Goal: Use online tool/utility: Use online tool/utility

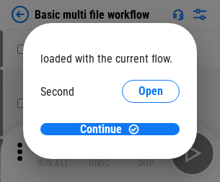
click at [138, 130] on span "Open" at bounding box center [150, 136] width 25 height 12
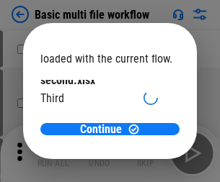
scroll to position [41, 0]
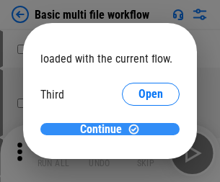
click at [105, 130] on span "Continue" at bounding box center [101, 130] width 42 height 12
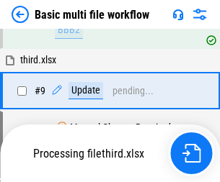
scroll to position [398, 0]
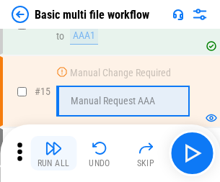
click at [53, 154] on img "button" at bounding box center [53, 148] width 17 height 17
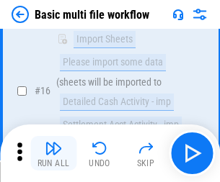
click at [53, 154] on img "button" at bounding box center [53, 148] width 17 height 17
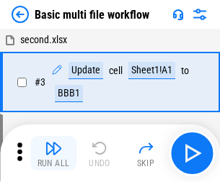
click at [53, 154] on img "button" at bounding box center [53, 148] width 17 height 17
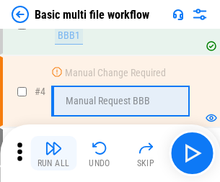
click at [53, 154] on img "button" at bounding box center [53, 148] width 17 height 17
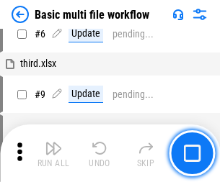
click at [53, 154] on img "button" at bounding box center [53, 148] width 17 height 17
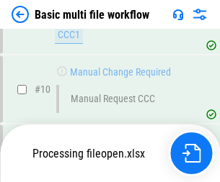
scroll to position [675, 0]
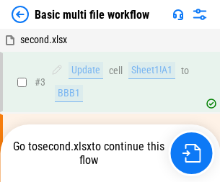
scroll to position [58, 0]
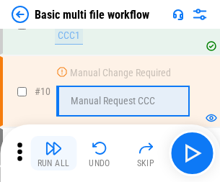
click at [53, 154] on img "button" at bounding box center [53, 148] width 17 height 17
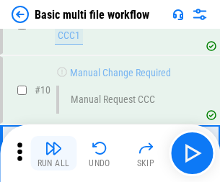
click at [53, 154] on img "button" at bounding box center [53, 148] width 17 height 17
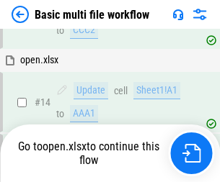
scroll to position [858, 0]
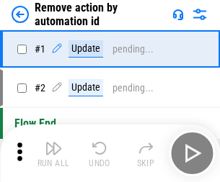
click at [53, 154] on img "button" at bounding box center [53, 148] width 17 height 17
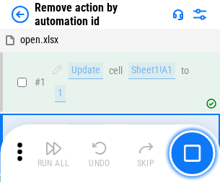
scroll to position [53, 0]
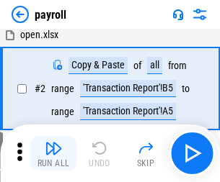
click at [53, 154] on img "button" at bounding box center [53, 148] width 17 height 17
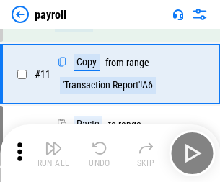
scroll to position [105, 0]
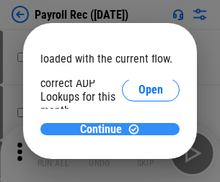
click at [105, 129] on span "Continue" at bounding box center [101, 130] width 42 height 12
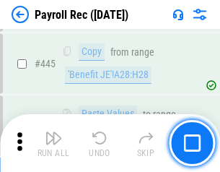
scroll to position [7395, 0]
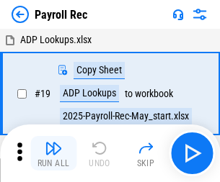
click at [53, 154] on img "button" at bounding box center [53, 148] width 17 height 17
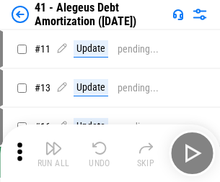
click at [53, 154] on img "button" at bounding box center [53, 148] width 17 height 17
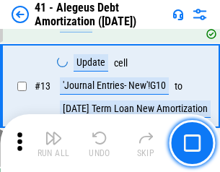
scroll to position [178, 0]
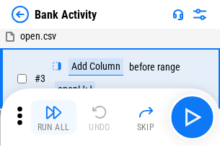
click at [53, 117] on img "button" at bounding box center [53, 112] width 17 height 17
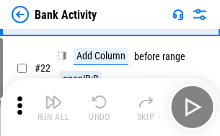
scroll to position [386, 0]
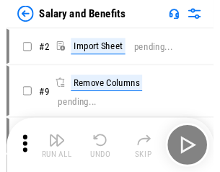
scroll to position [19, 0]
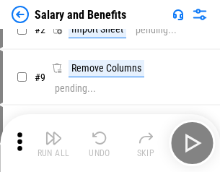
click at [53, 143] on img "button" at bounding box center [53, 137] width 17 height 17
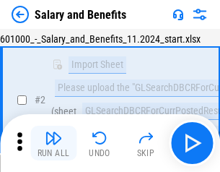
click at [53, 143] on img "button" at bounding box center [53, 137] width 17 height 17
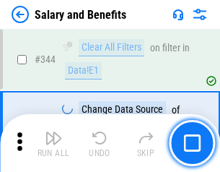
scroll to position [6749, 0]
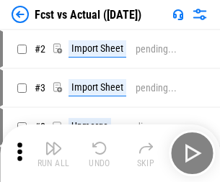
click at [53, 143] on img "button" at bounding box center [53, 148] width 17 height 17
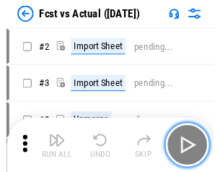
scroll to position [19, 0]
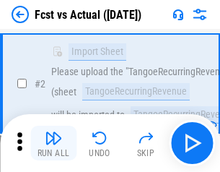
click at [53, 143] on img "button" at bounding box center [53, 137] width 17 height 17
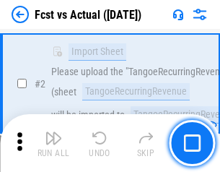
scroll to position [135, 0]
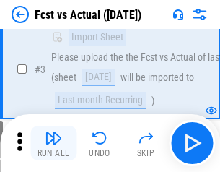
click at [53, 143] on img "button" at bounding box center [53, 137] width 17 height 17
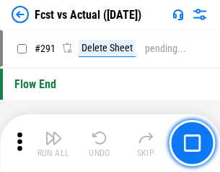
scroll to position [6822, 0]
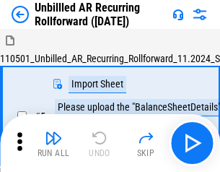
scroll to position [31, 0]
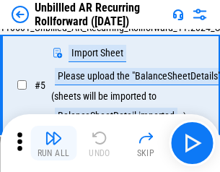
click at [53, 143] on img "button" at bounding box center [53, 137] width 17 height 17
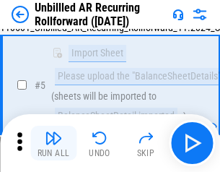
click at [53, 143] on img "button" at bounding box center [53, 137] width 17 height 17
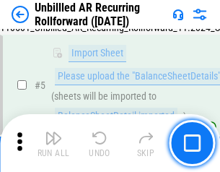
scroll to position [136, 0]
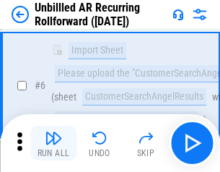
click at [53, 143] on img "button" at bounding box center [53, 137] width 17 height 17
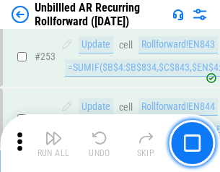
scroll to position [4896, 0]
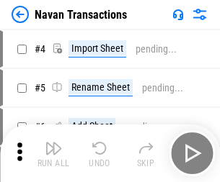
click at [53, 143] on img "button" at bounding box center [53, 148] width 17 height 17
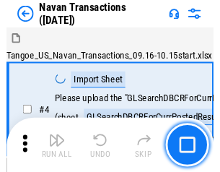
scroll to position [23, 0]
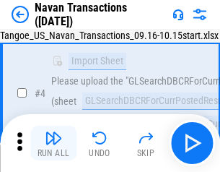
click at [53, 143] on img "button" at bounding box center [53, 137] width 17 height 17
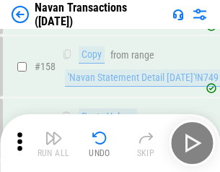
scroll to position [4673, 0]
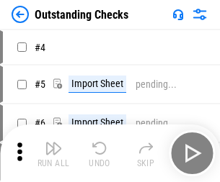
click at [53, 143] on img "button" at bounding box center [53, 148] width 17 height 17
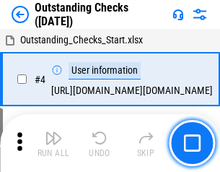
scroll to position [61, 0]
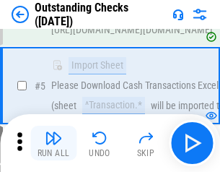
click at [53, 143] on img "button" at bounding box center [53, 137] width 17 height 17
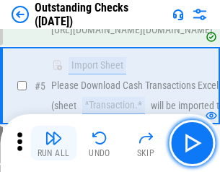
scroll to position [151, 0]
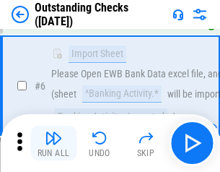
click at [53, 143] on img "button" at bounding box center [53, 137] width 17 height 17
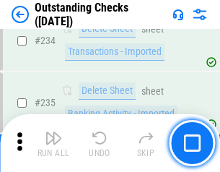
scroll to position [4377, 0]
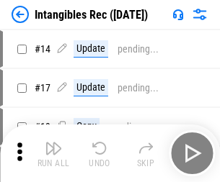
click at [53, 154] on img "button" at bounding box center [53, 148] width 17 height 17
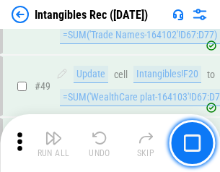
scroll to position [561, 0]
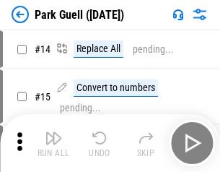
click at [53, 143] on img "button" at bounding box center [53, 137] width 17 height 17
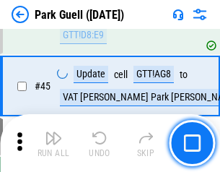
scroll to position [1803, 0]
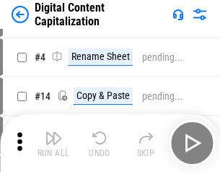
click at [53, 143] on img "button" at bounding box center [53, 137] width 17 height 17
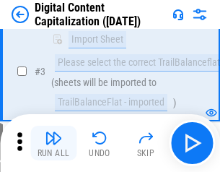
click at [53, 143] on img "button" at bounding box center [53, 137] width 17 height 17
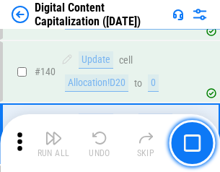
scroll to position [1518, 0]
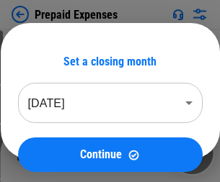
click at [53, 143] on img "button" at bounding box center [53, 148] width 17 height 17
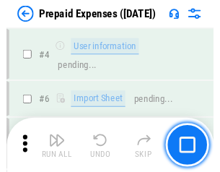
scroll to position [3878, 0]
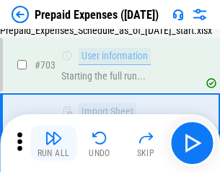
click at [53, 143] on img "button" at bounding box center [53, 137] width 17 height 17
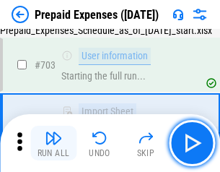
scroll to position [3964, 0]
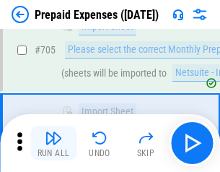
click at [53, 143] on img "button" at bounding box center [53, 137] width 17 height 17
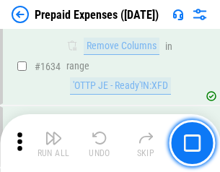
scroll to position [14035, 0]
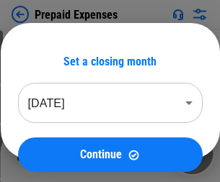
click at [53, 154] on img "button" at bounding box center [53, 148] width 17 height 17
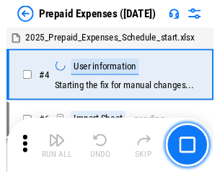
scroll to position [63, 0]
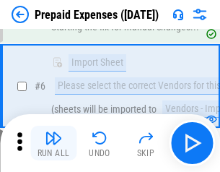
click at [53, 143] on img "button" at bounding box center [53, 137] width 17 height 17
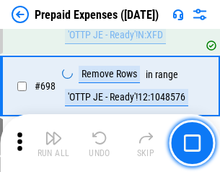
scroll to position [5019, 0]
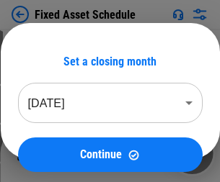
click at [53, 154] on img "button" at bounding box center [53, 148] width 17 height 17
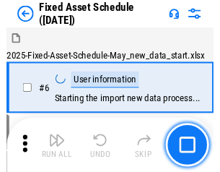
scroll to position [78, 0]
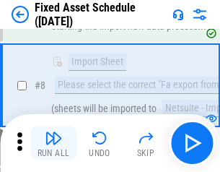
click at [53, 143] on img "button" at bounding box center [53, 137] width 17 height 17
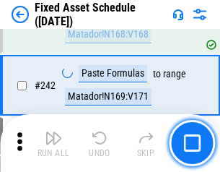
scroll to position [4465, 0]
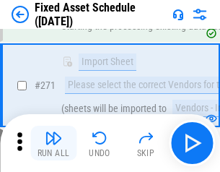
click at [53, 143] on img "button" at bounding box center [53, 137] width 17 height 17
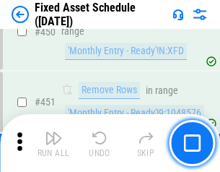
scroll to position [6444, 0]
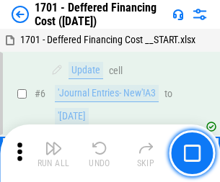
scroll to position [173, 0]
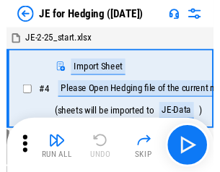
scroll to position [2, 0]
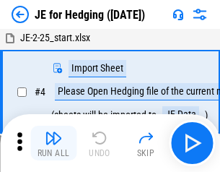
click at [53, 143] on img "button" at bounding box center [53, 137] width 17 height 17
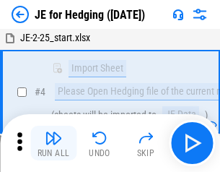
click at [53, 143] on img "button" at bounding box center [53, 137] width 17 height 17
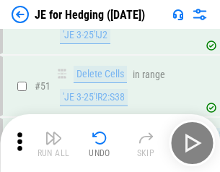
scroll to position [933, 0]
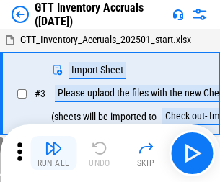
click at [53, 143] on img "button" at bounding box center [53, 148] width 17 height 17
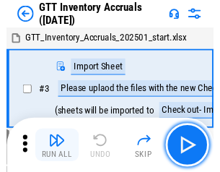
scroll to position [2, 0]
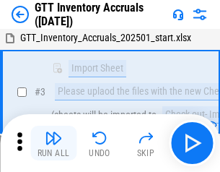
click at [53, 143] on img "button" at bounding box center [53, 137] width 17 height 17
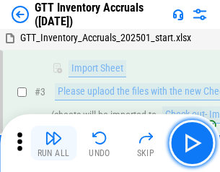
scroll to position [93, 0]
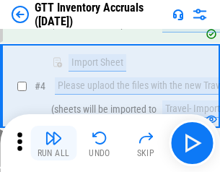
click at [53, 143] on img "button" at bounding box center [53, 137] width 17 height 17
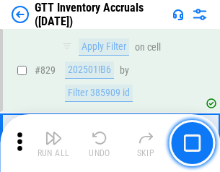
scroll to position [10941, 0]
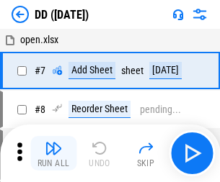
click at [53, 154] on img "button" at bounding box center [53, 148] width 17 height 17
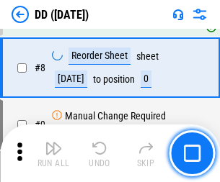
scroll to position [139, 0]
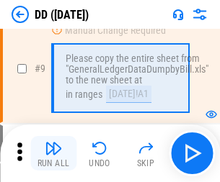
click at [53, 154] on img "button" at bounding box center [53, 148] width 17 height 17
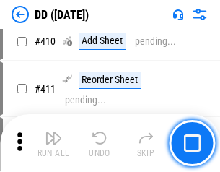
scroll to position [6449, 0]
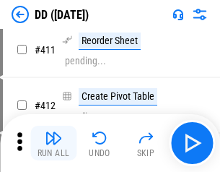
click at [53, 143] on img "button" at bounding box center [53, 137] width 17 height 17
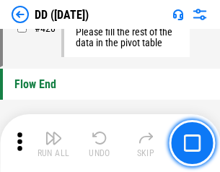
scroll to position [6899, 0]
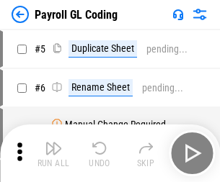
click at [53, 154] on img "button" at bounding box center [53, 148] width 17 height 17
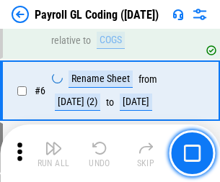
scroll to position [173, 0]
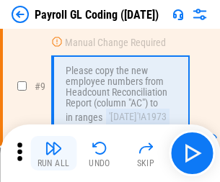
click at [53, 154] on img "button" at bounding box center [53, 148] width 17 height 17
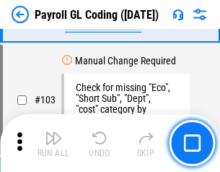
scroll to position [3382, 0]
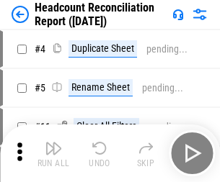
click at [53, 154] on img "button" at bounding box center [53, 148] width 17 height 17
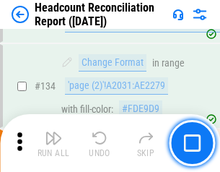
scroll to position [1733, 0]
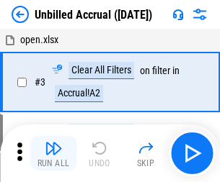
click at [53, 154] on img "button" at bounding box center [53, 148] width 17 height 17
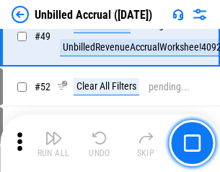
scroll to position [1307, 0]
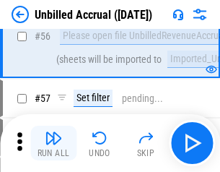
click at [53, 143] on img "button" at bounding box center [53, 137] width 17 height 17
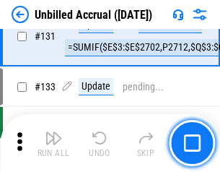
scroll to position [4294, 0]
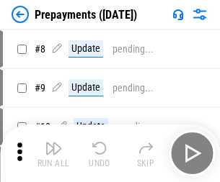
click at [53, 154] on img "button" at bounding box center [53, 148] width 17 height 17
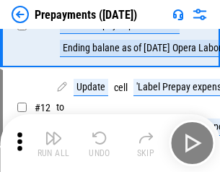
scroll to position [90, 0]
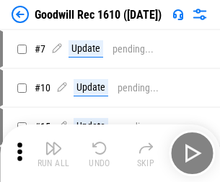
click at [53, 154] on img "button" at bounding box center [53, 148] width 17 height 17
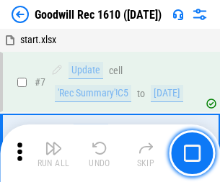
scroll to position [247, 0]
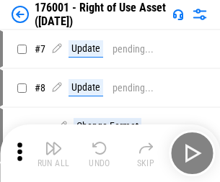
click at [53, 154] on img "button" at bounding box center [53, 148] width 17 height 17
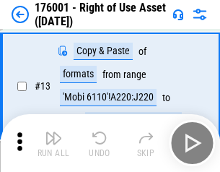
scroll to position [93, 0]
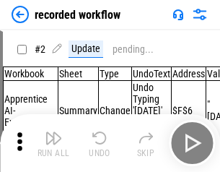
click at [53, 143] on img "button" at bounding box center [53, 137] width 17 height 17
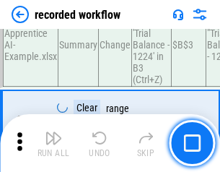
scroll to position [4506, 0]
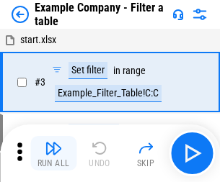
click at [53, 154] on img "button" at bounding box center [53, 148] width 17 height 17
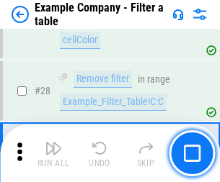
scroll to position [1319, 0]
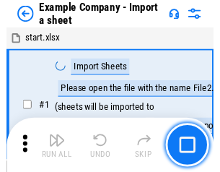
scroll to position [22, 0]
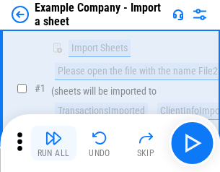
click at [53, 143] on img "button" at bounding box center [53, 137] width 17 height 17
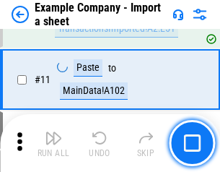
scroll to position [319, 0]
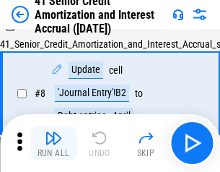
click at [53, 143] on img "button" at bounding box center [53, 137] width 17 height 17
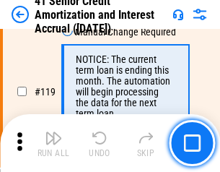
click at [53, 143] on img "button" at bounding box center [53, 137] width 17 height 17
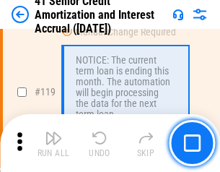
scroll to position [1360, 0]
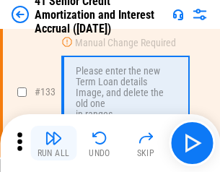
click at [53, 143] on img "button" at bounding box center [53, 137] width 17 height 17
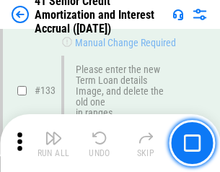
scroll to position [1506, 0]
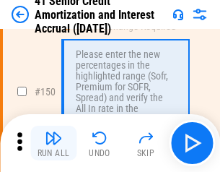
click at [53, 143] on img "button" at bounding box center [53, 137] width 17 height 17
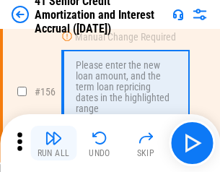
click at [53, 143] on img "button" at bounding box center [53, 137] width 17 height 17
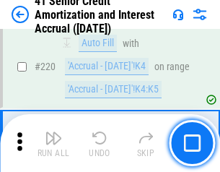
scroll to position [3228, 0]
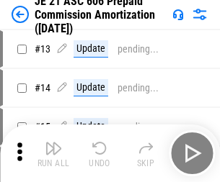
click at [53, 143] on img "button" at bounding box center [53, 148] width 17 height 17
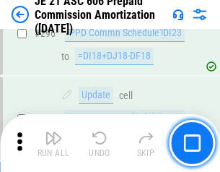
scroll to position [2652, 0]
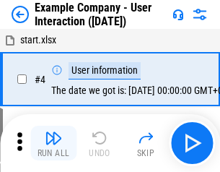
click at [53, 143] on img "button" at bounding box center [53, 137] width 17 height 17
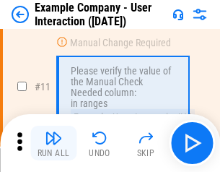
click at [53, 143] on img "button" at bounding box center [53, 137] width 17 height 17
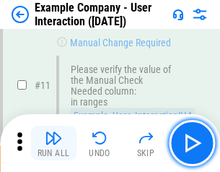
scroll to position [312, 0]
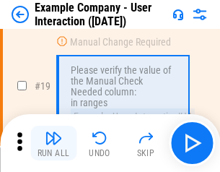
click at [53, 143] on img "button" at bounding box center [53, 137] width 17 height 17
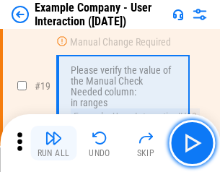
click at [53, 143] on img "button" at bounding box center [53, 137] width 17 height 17
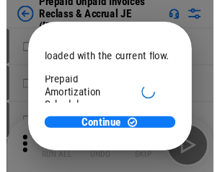
scroll to position [86, 0]
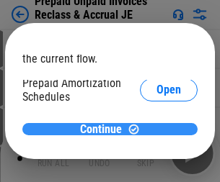
click at [105, 129] on span "Continue" at bounding box center [101, 130] width 42 height 12
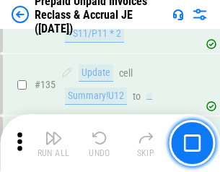
scroll to position [1868, 0]
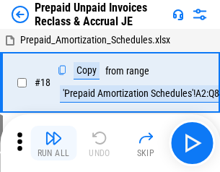
click at [53, 143] on img "button" at bounding box center [53, 137] width 17 height 17
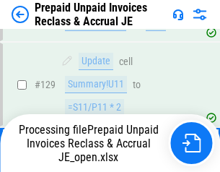
scroll to position [1176, 0]
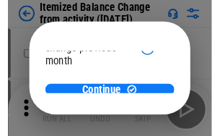
scroll to position [105, 0]
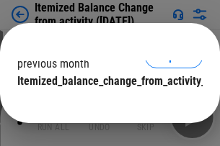
click at [105, 105] on span "Continue" at bounding box center [101, 111] width 42 height 12
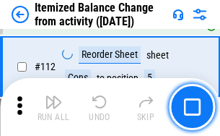
scroll to position [2411, 0]
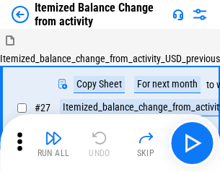
scroll to position [22, 0]
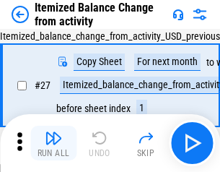
click at [53, 143] on img "button" at bounding box center [53, 137] width 17 height 17
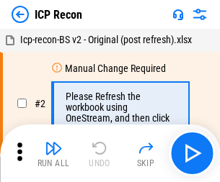
scroll to position [6, 0]
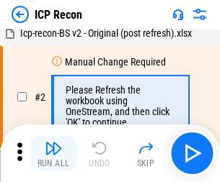
click at [53, 154] on img "button" at bounding box center [53, 148] width 17 height 17
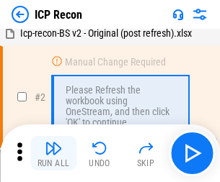
click at [53, 154] on img "button" at bounding box center [53, 148] width 17 height 17
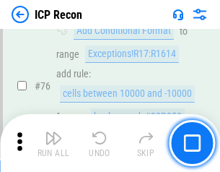
scroll to position [1295, 0]
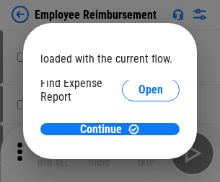
click at [138, 167] on span "Open" at bounding box center [150, 173] width 25 height 12
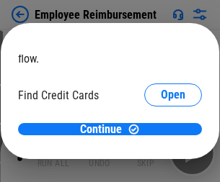
scroll to position [84, 0]
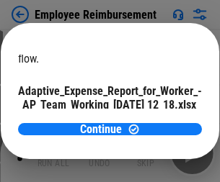
click at [161, 121] on span "Open" at bounding box center [173, 127] width 25 height 12
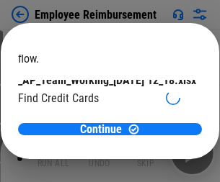
scroll to position [150, 0]
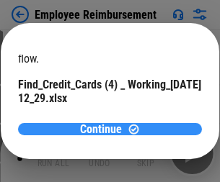
click at [105, 129] on span "Continue" at bounding box center [101, 130] width 42 height 12
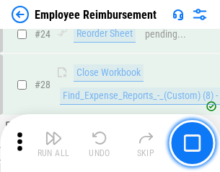
scroll to position [674, 0]
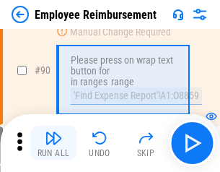
click at [53, 143] on img "button" at bounding box center [53, 137] width 17 height 17
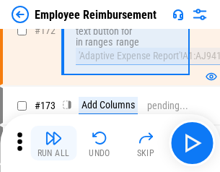
click at [53, 143] on img "button" at bounding box center [53, 137] width 17 height 17
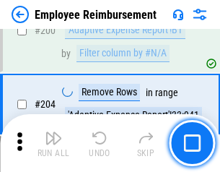
scroll to position [3647, 0]
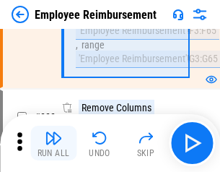
click at [53, 143] on img "button" at bounding box center [53, 137] width 17 height 17
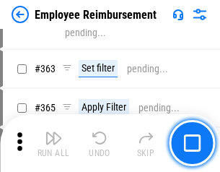
click at [53, 143] on img "button" at bounding box center [53, 137] width 17 height 17
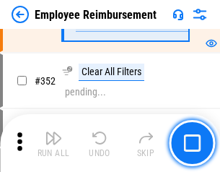
scroll to position [7431, 0]
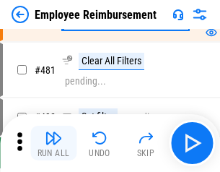
click at [53, 143] on img "button" at bounding box center [53, 137] width 17 height 17
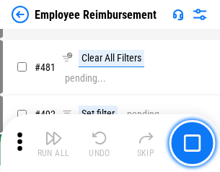
scroll to position [8813, 0]
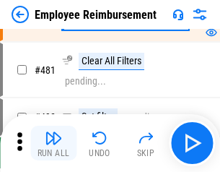
click at [53, 143] on img "button" at bounding box center [53, 137] width 17 height 17
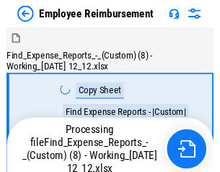
scroll to position [49, 0]
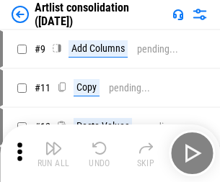
click at [53, 154] on img "button" at bounding box center [53, 148] width 17 height 17
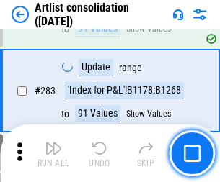
scroll to position [5962, 0]
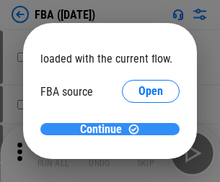
click at [105, 130] on span "Continue" at bounding box center [101, 130] width 42 height 12
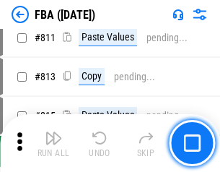
scroll to position [12532, 0]
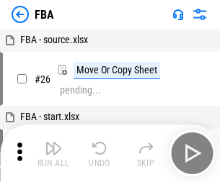
scroll to position [14, 0]
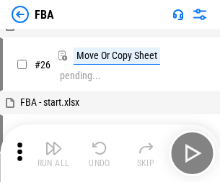
click at [53, 154] on img "button" at bounding box center [53, 148] width 17 height 17
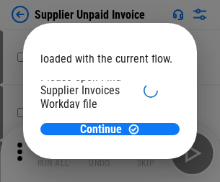
scroll to position [99, 0]
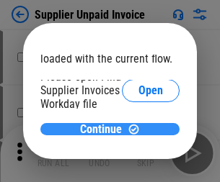
click at [105, 129] on span "Continue" at bounding box center [101, 130] width 42 height 12
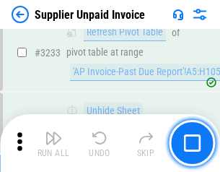
scroll to position [35105, 0]
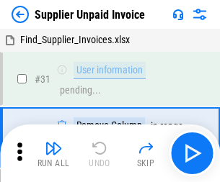
scroll to position [47, 0]
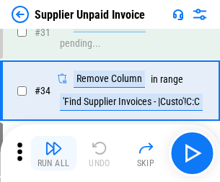
click at [53, 154] on img "button" at bounding box center [53, 148] width 17 height 17
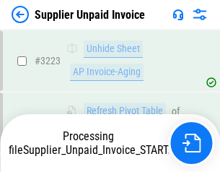
scroll to position [34932, 0]
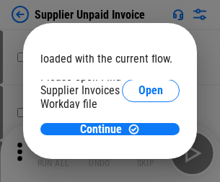
scroll to position [99, 0]
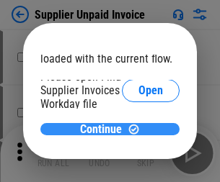
click at [105, 129] on span "Continue" at bounding box center [101, 130] width 42 height 12
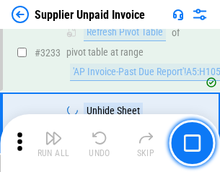
scroll to position [35105, 0]
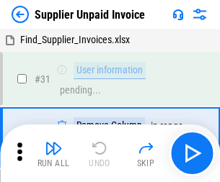
scroll to position [47, 0]
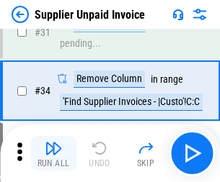
click at [53, 154] on img "button" at bounding box center [53, 148] width 17 height 17
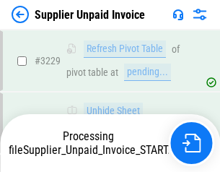
scroll to position [35056, 0]
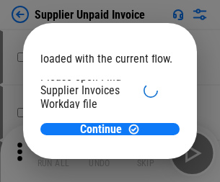
scroll to position [99, 0]
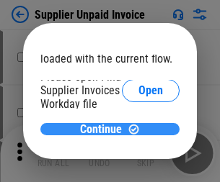
click at [105, 129] on span "Continue" at bounding box center [101, 130] width 42 height 12
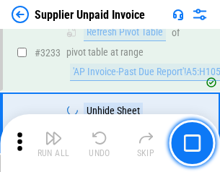
scroll to position [35105, 0]
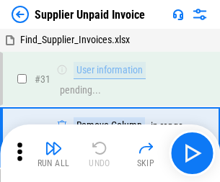
scroll to position [47, 0]
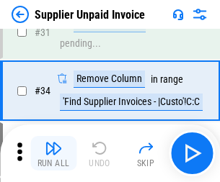
click at [53, 154] on img "button" at bounding box center [53, 148] width 17 height 17
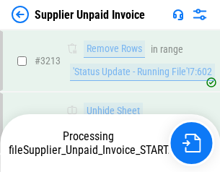
scroll to position [34808, 0]
